Goal: Find specific page/section: Find specific page/section

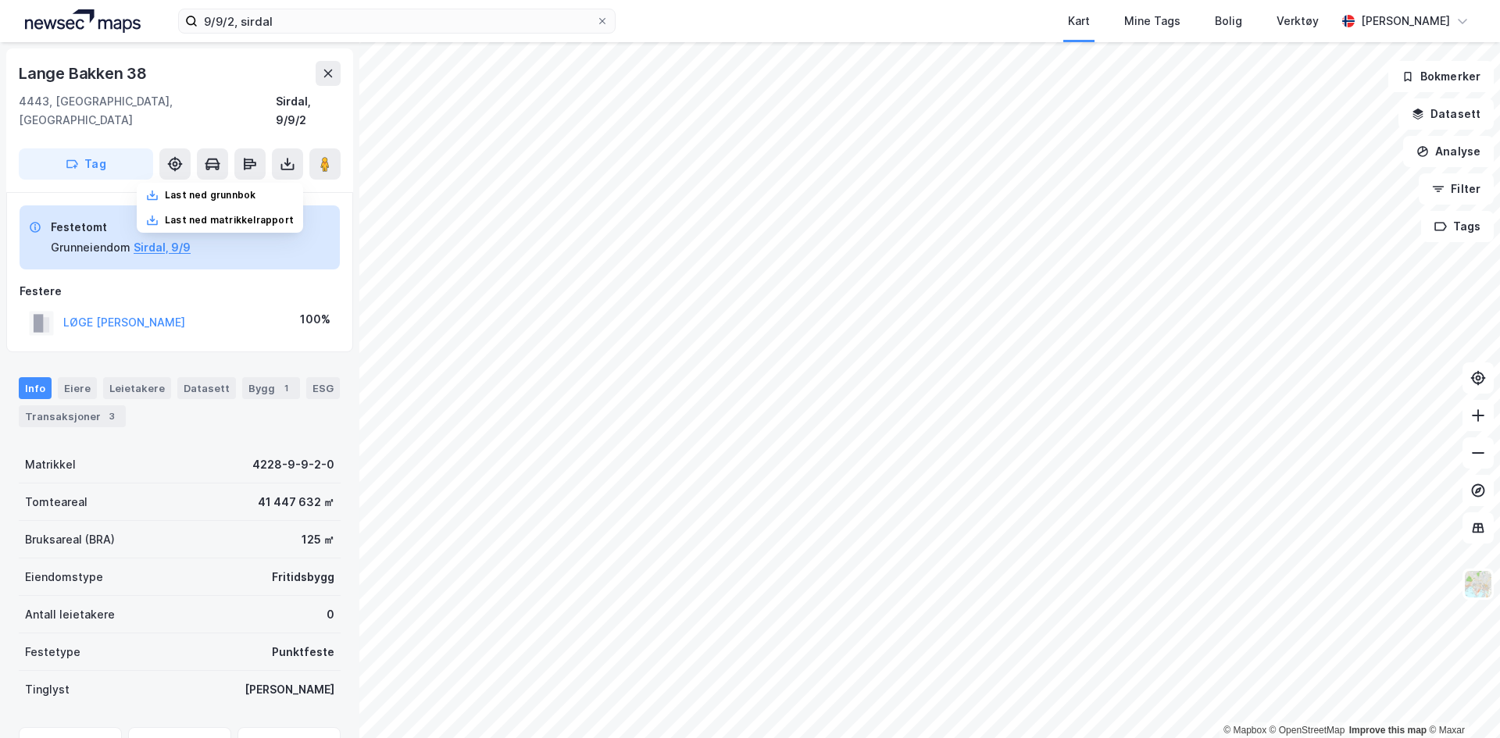
click at [125, 16] on img at bounding box center [83, 20] width 116 height 23
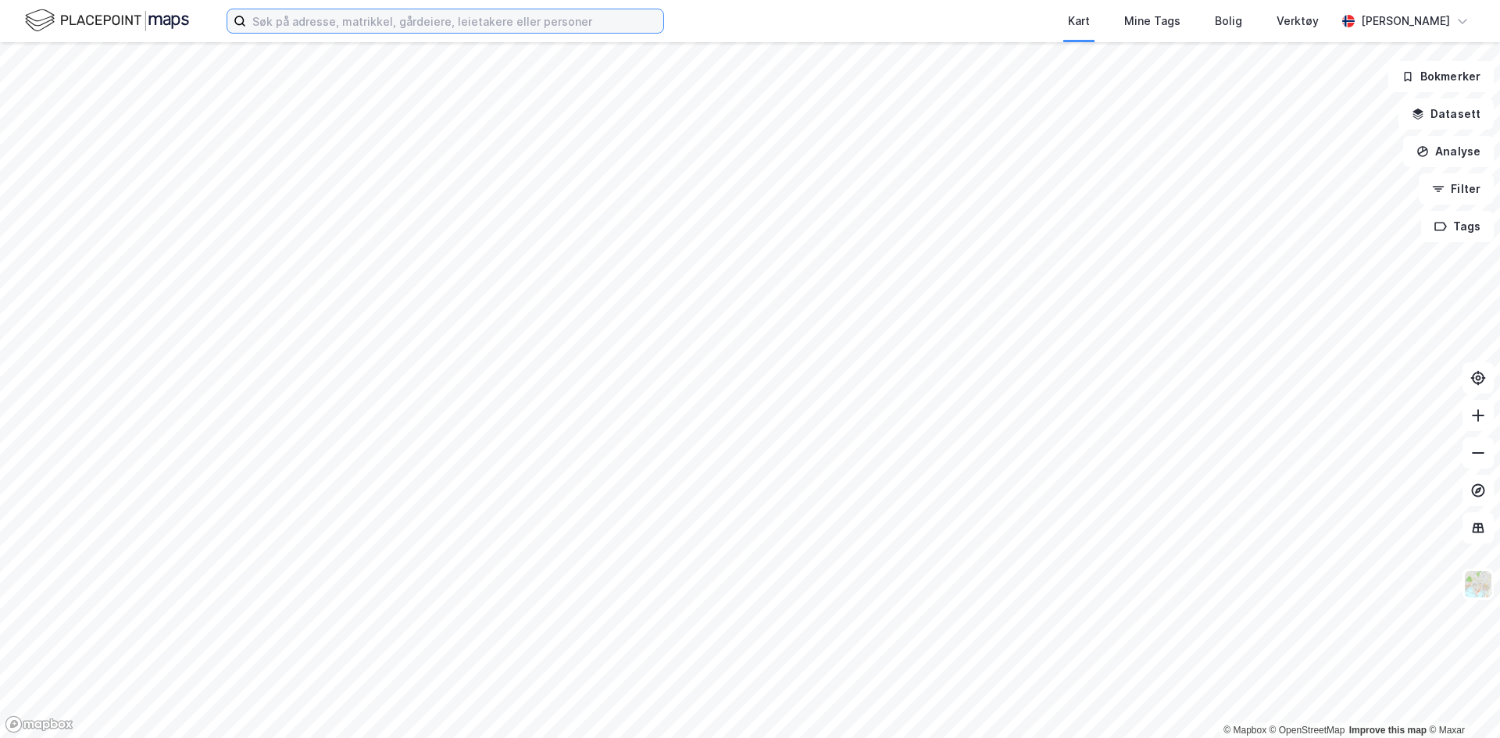
click at [358, 23] on input at bounding box center [454, 20] width 417 height 23
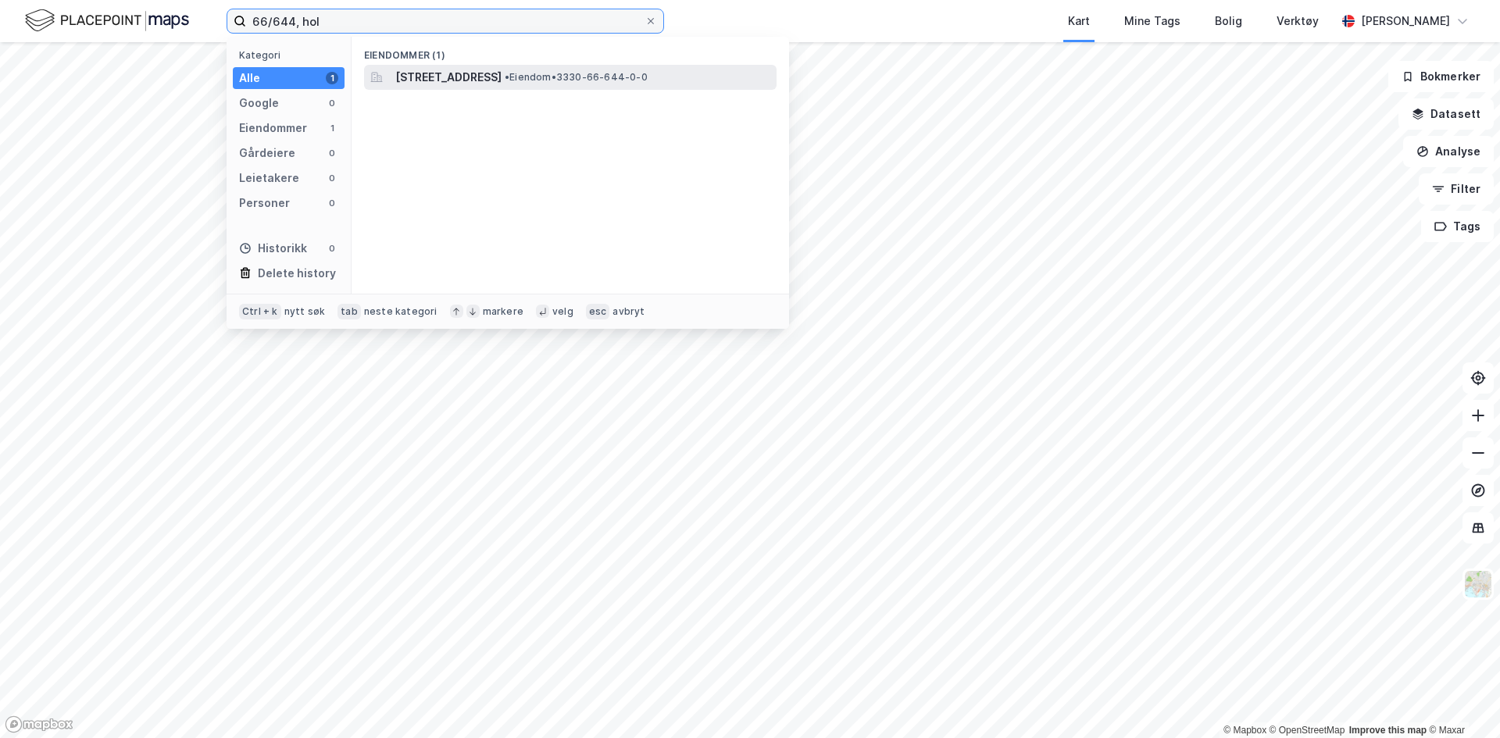
type input "66/644, hol"
click at [463, 74] on span "[STREET_ADDRESS]" at bounding box center [448, 77] width 106 height 19
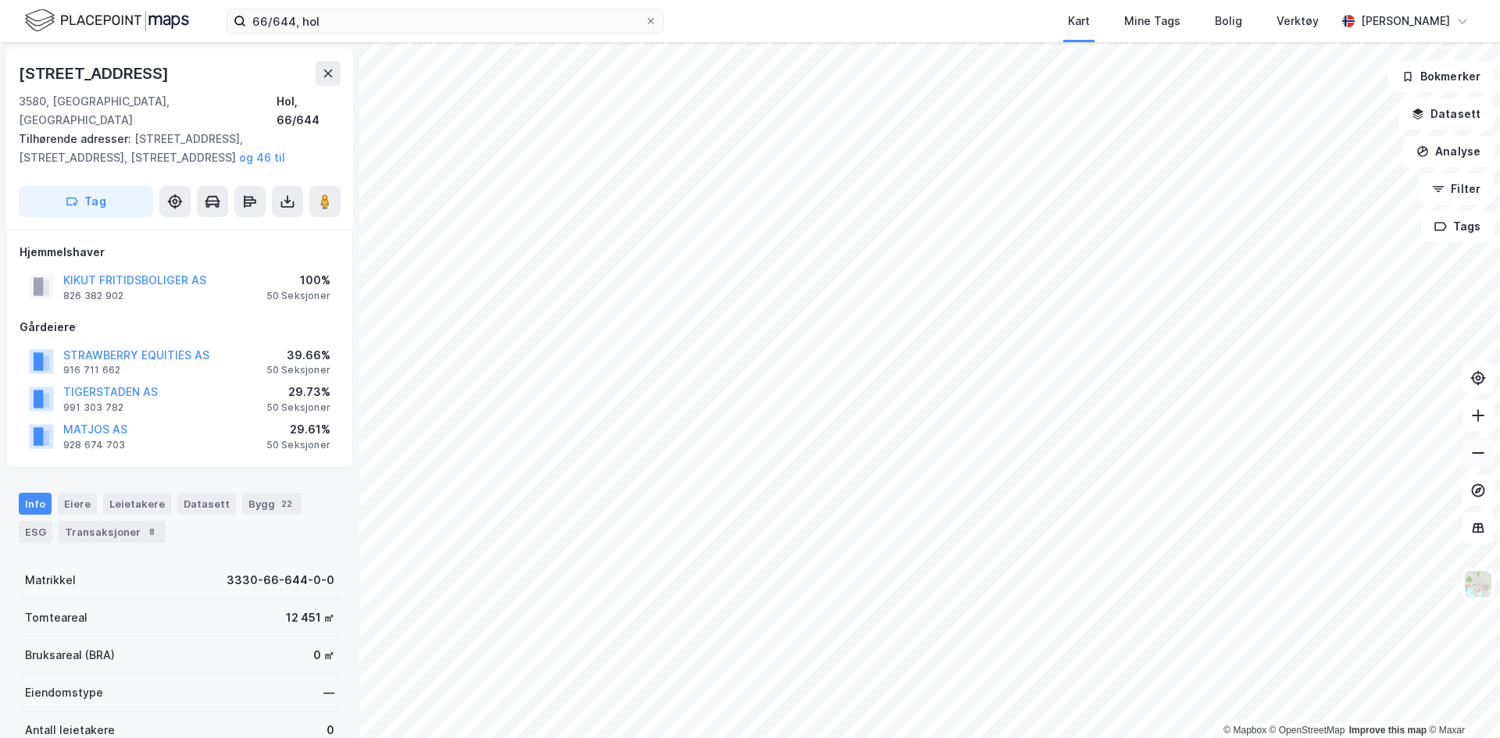
click at [1470, 445] on icon at bounding box center [1478, 453] width 16 height 16
click at [1477, 422] on icon at bounding box center [1478, 416] width 16 height 16
click at [1477, 421] on icon at bounding box center [1478, 416] width 16 height 16
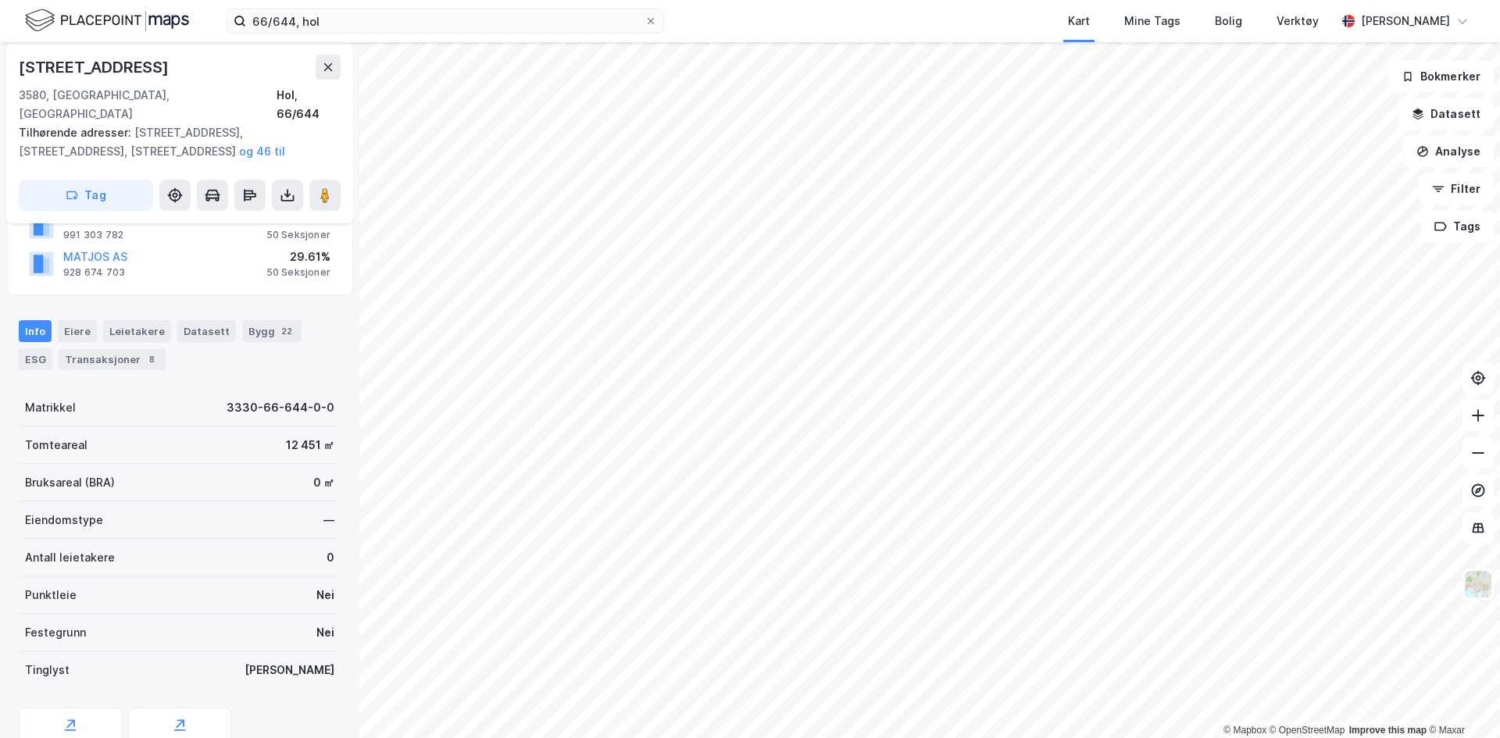
scroll to position [287, 0]
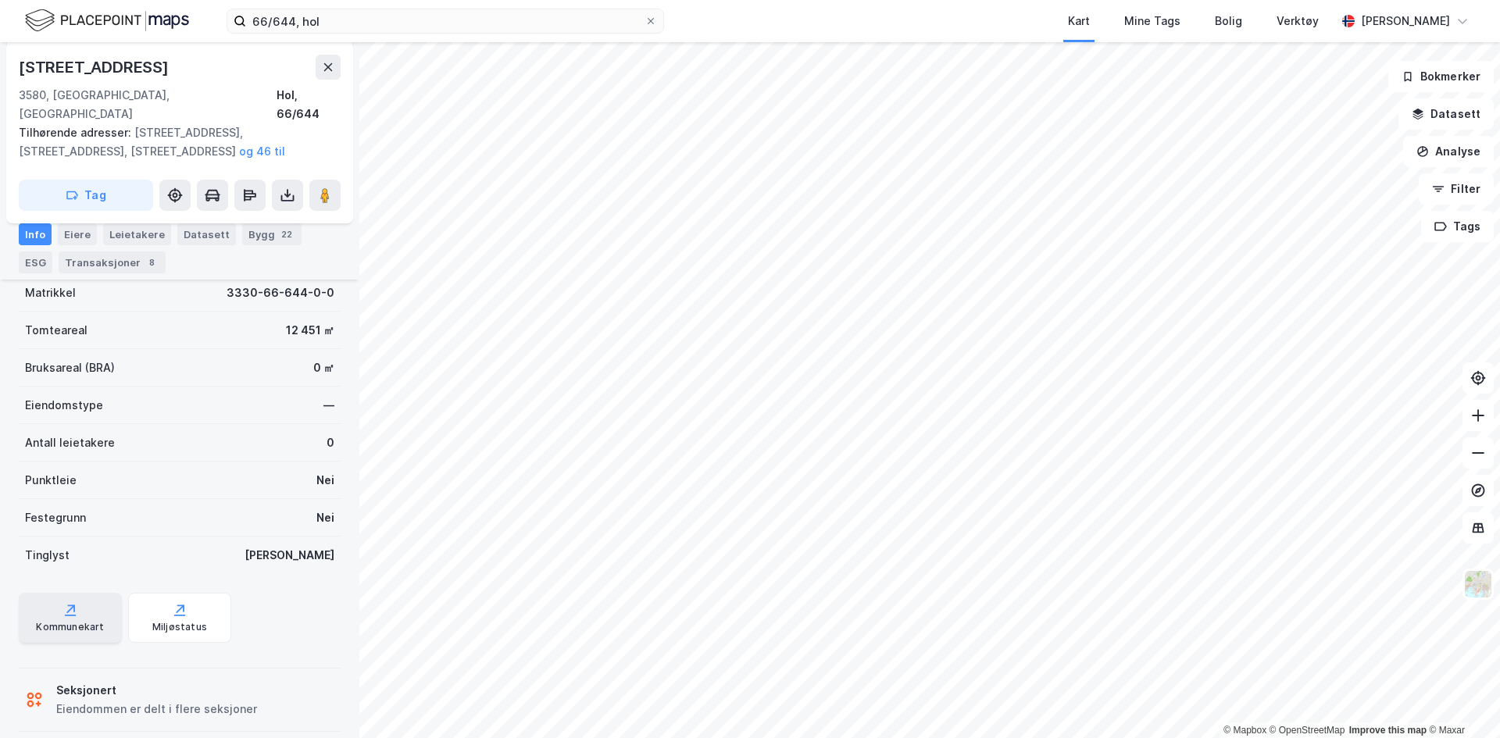
click at [65, 615] on icon at bounding box center [70, 616] width 11 height 2
